Goal: Check status: Check status

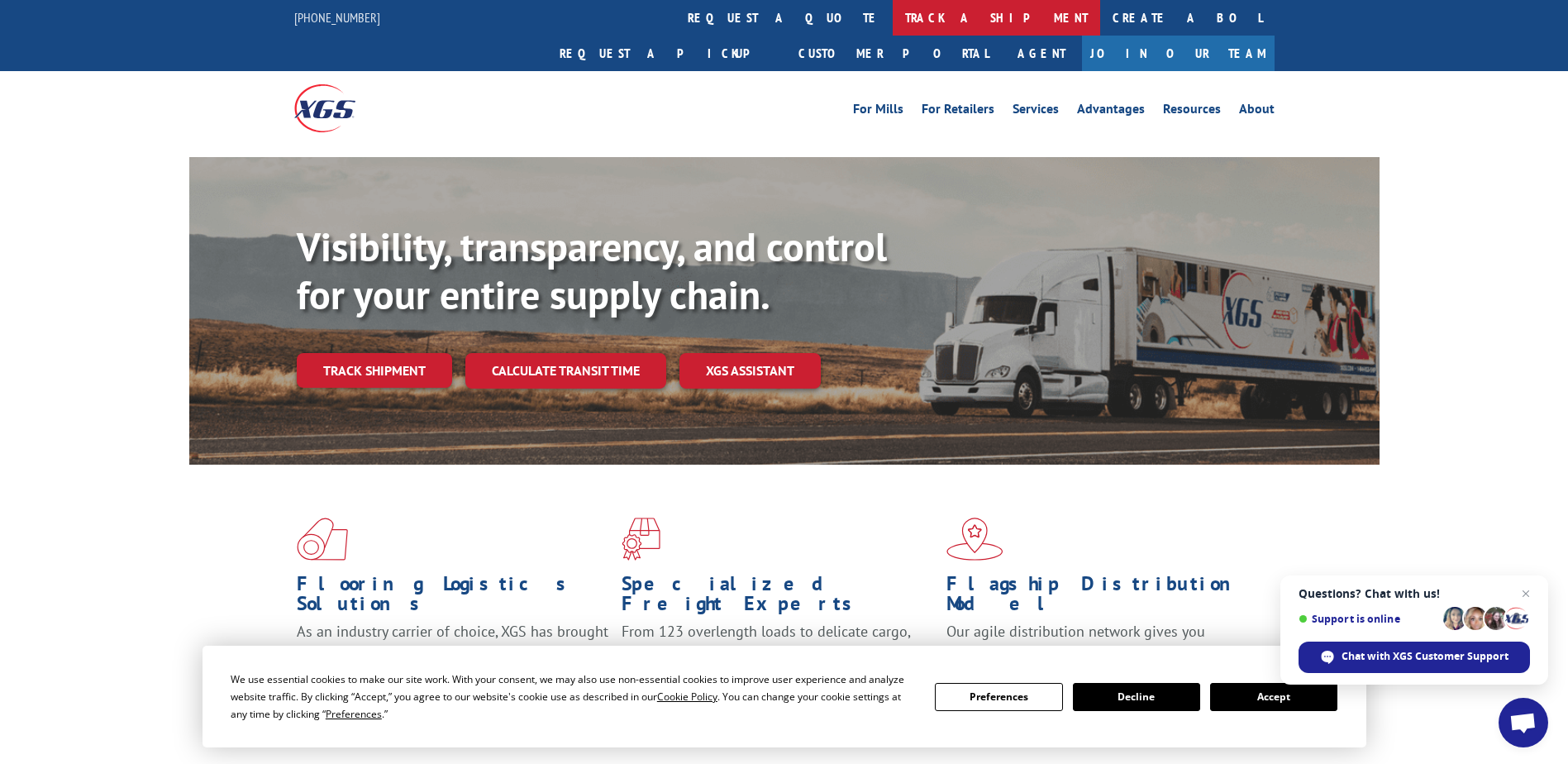
click at [893, 23] on link "track a shipment" at bounding box center [996, 17] width 208 height 36
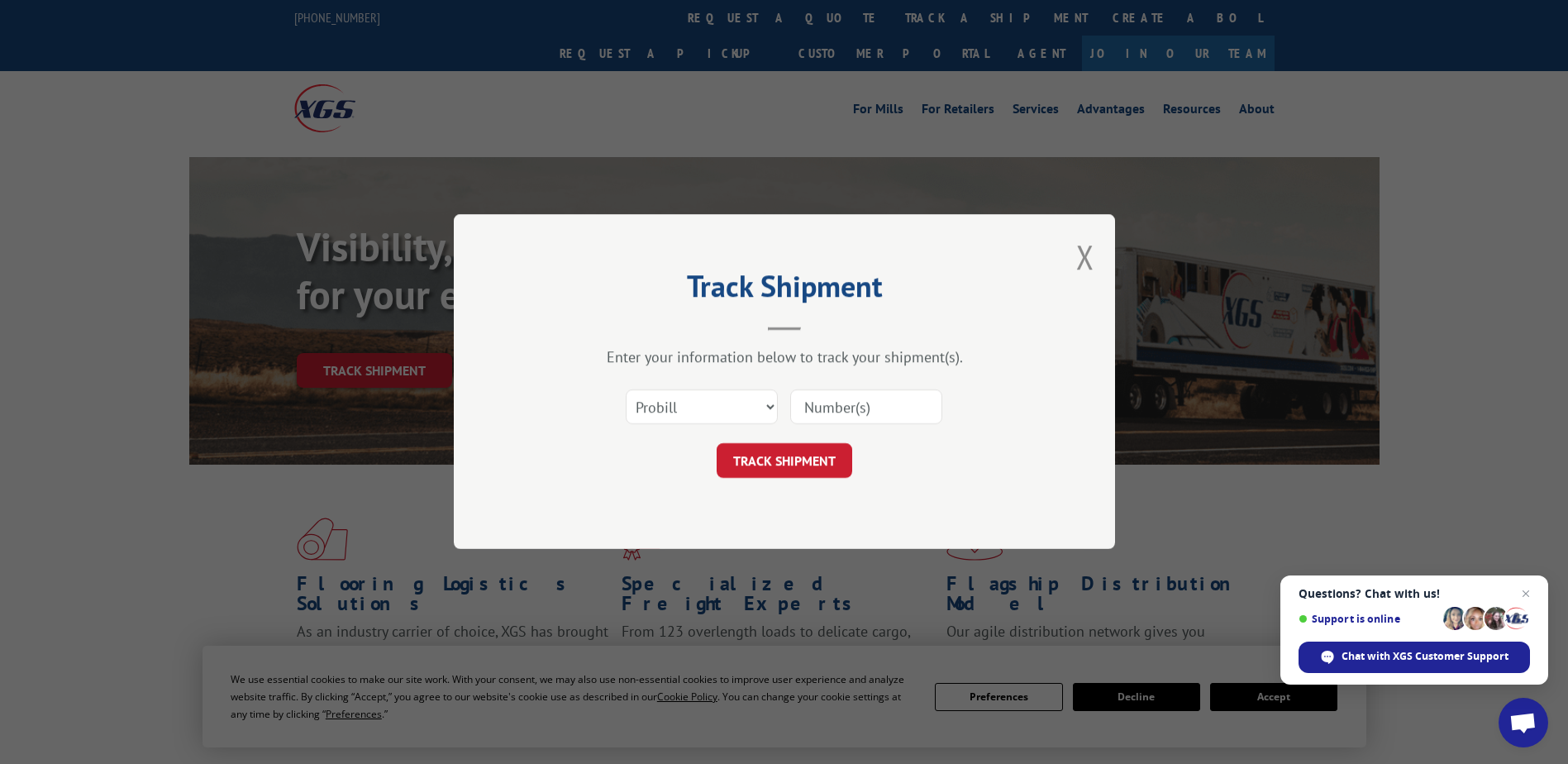
click at [829, 413] on input at bounding box center [867, 408] width 153 height 35
paste input "527110967"
type input "527110967"
click at [824, 467] on button "TRACK SHIPMENT" at bounding box center [784, 462] width 135 height 35
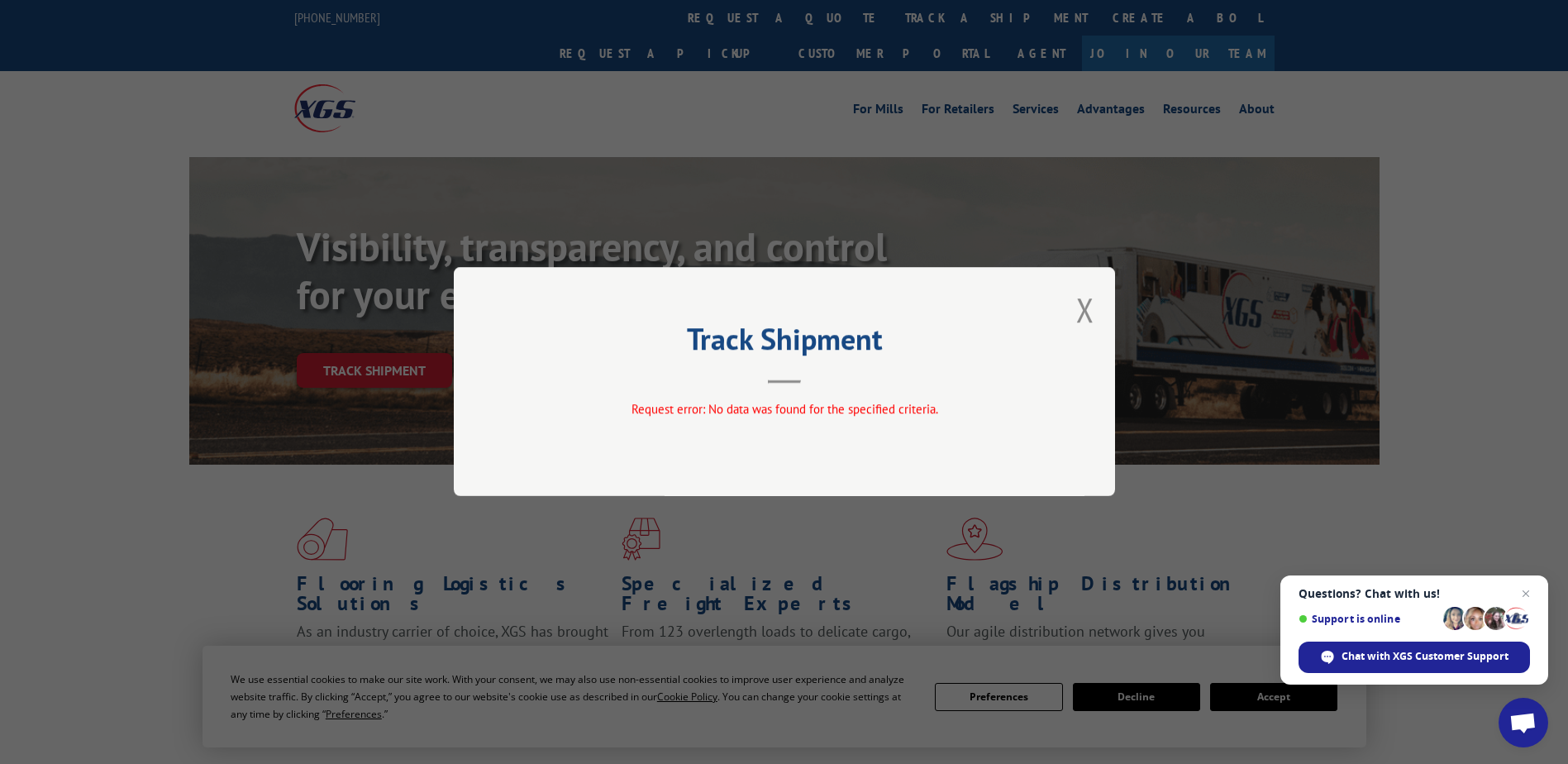
click at [796, 386] on div "Track Shipment Request error: No data was found for the specified criteria." at bounding box center [784, 382] width 661 height 229
click at [1081, 314] on button "Close modal" at bounding box center [1085, 309] width 18 height 43
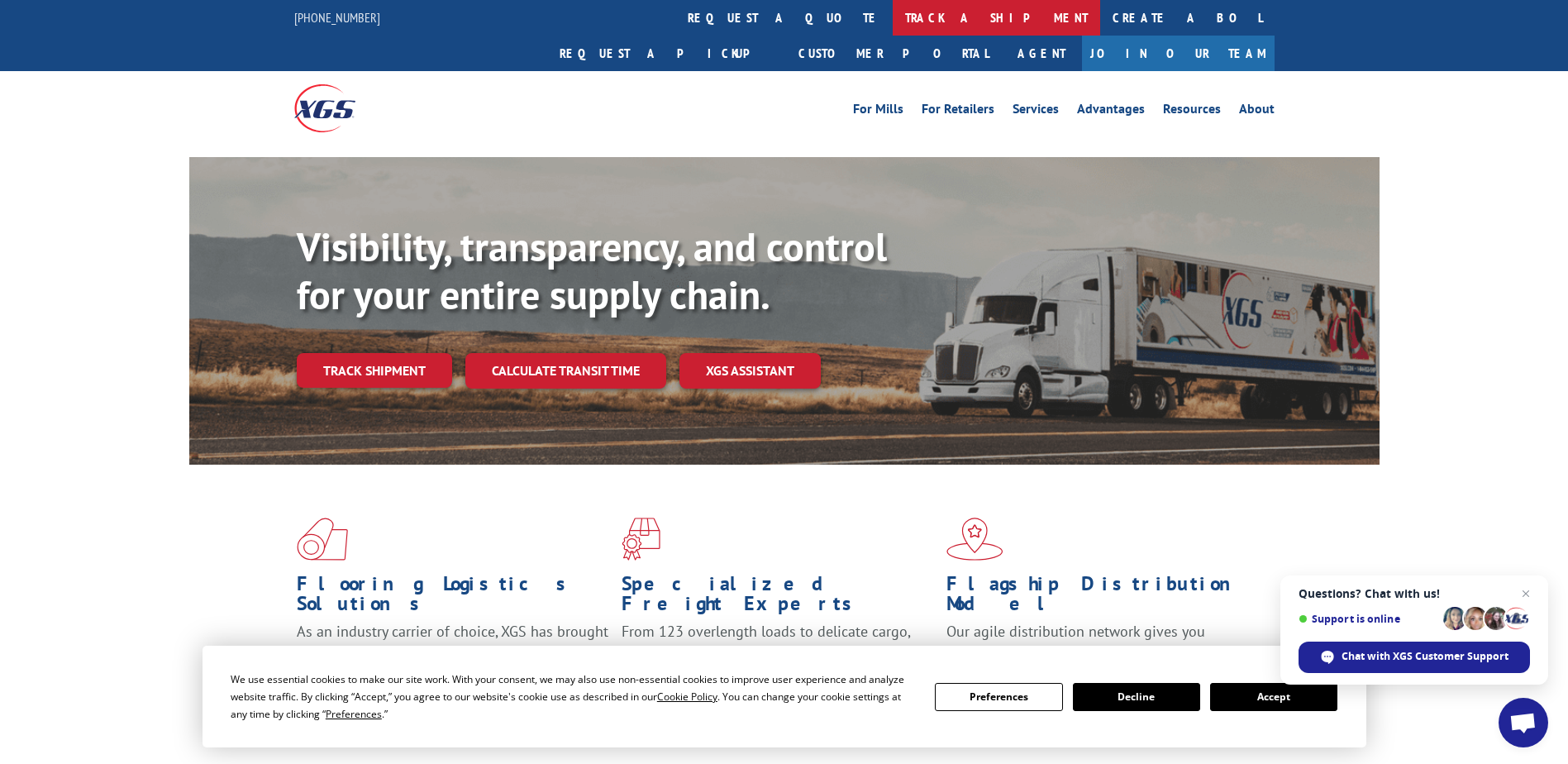
click at [893, 9] on link "track a shipment" at bounding box center [996, 17] width 208 height 36
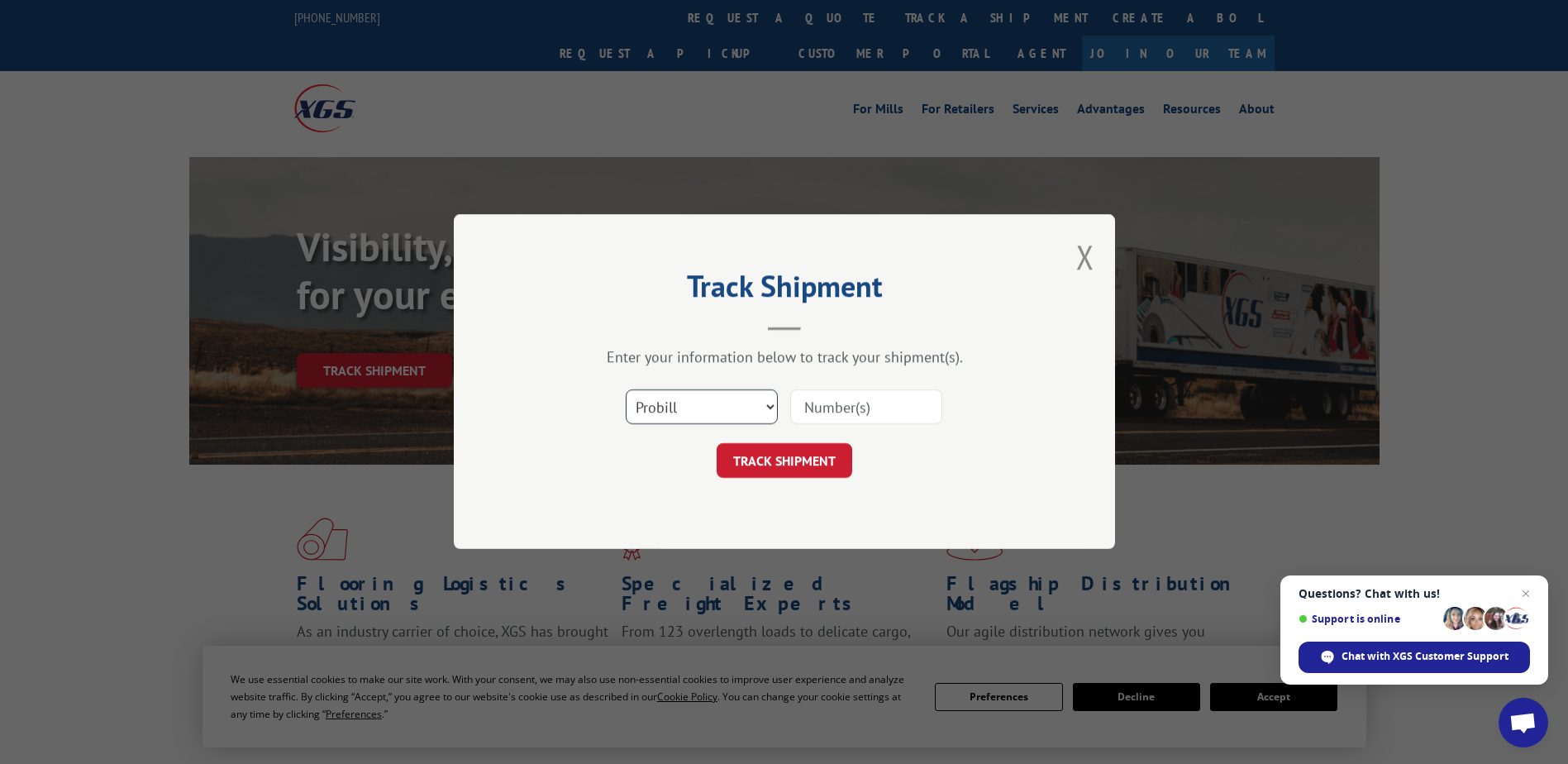
click at [676, 399] on select "Select category... Probill BOL PO" at bounding box center [702, 408] width 153 height 35
select select "po"
click at [626, 390] on select "Select category... Probill BOL PO" at bounding box center [702, 408] width 153 height 35
drag, startPoint x: 830, startPoint y: 403, endPoint x: 801, endPoint y: 421, distance: 34.1
click at [830, 402] on input at bounding box center [867, 408] width 153 height 35
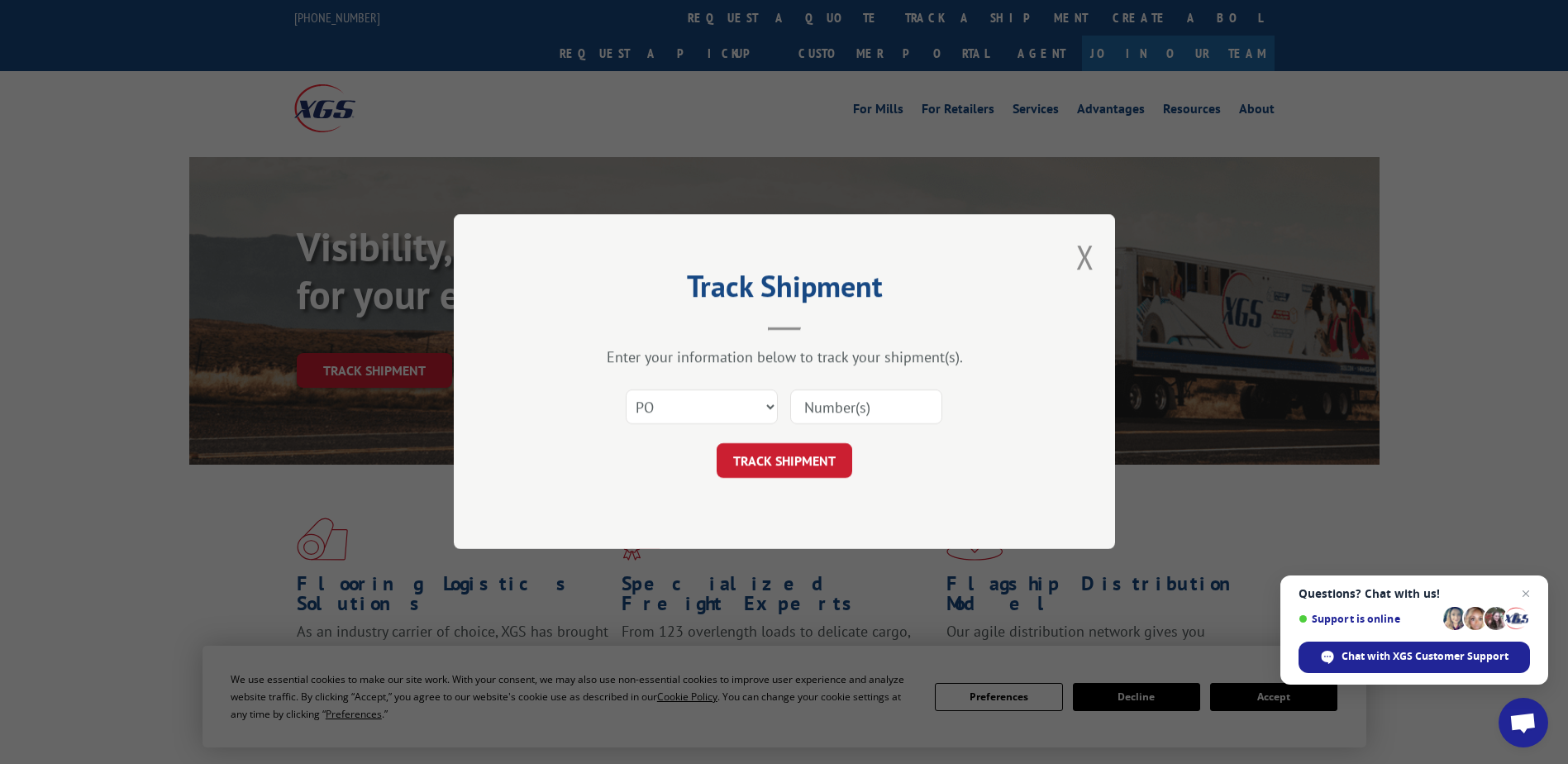
paste input "527110967"
type input "527110967"
click at [770, 465] on button "TRACK SHIPMENT" at bounding box center [784, 462] width 135 height 35
